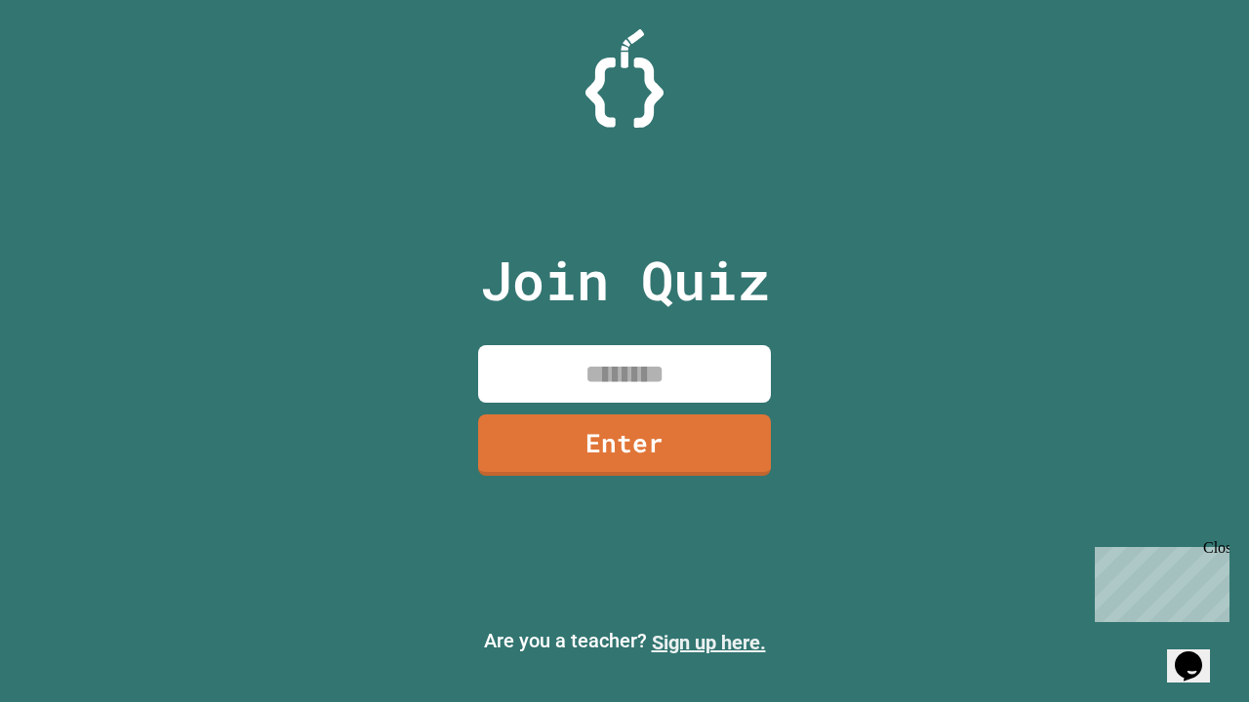
click at [708, 643] on link "Sign up here." at bounding box center [709, 642] width 114 height 23
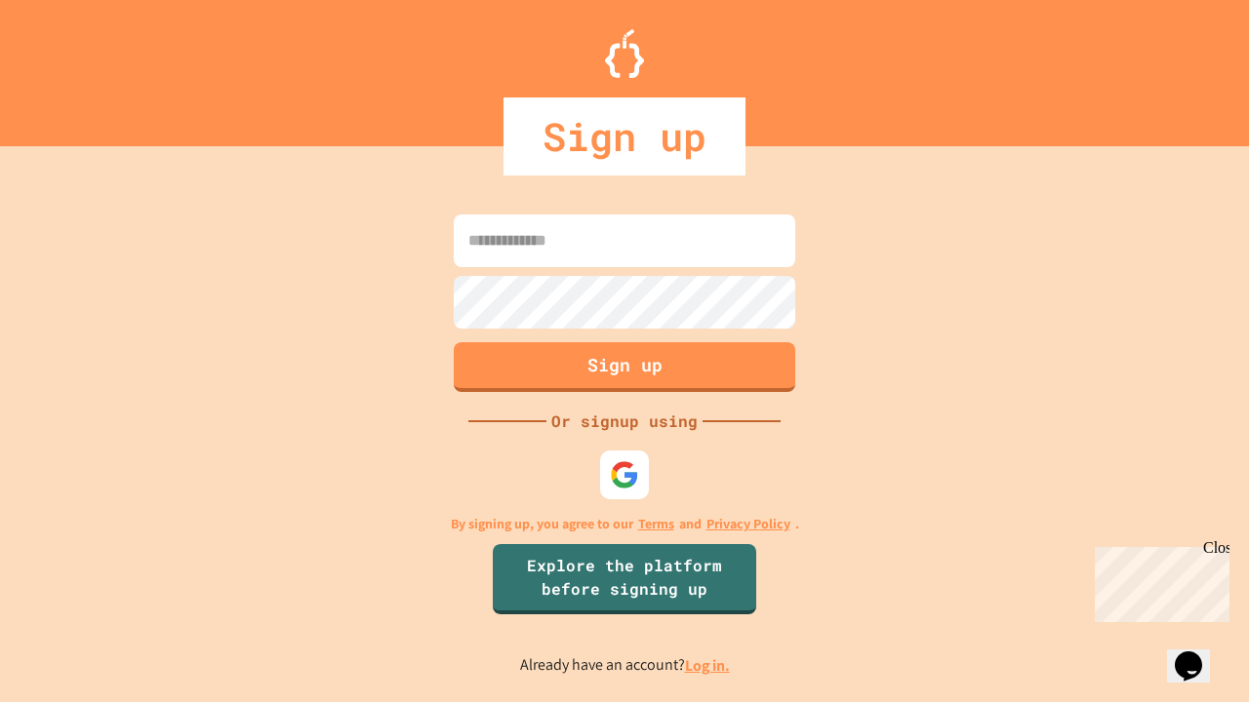
click at [708, 665] on link "Log in." at bounding box center [707, 666] width 45 height 20
